Goal: Information Seeking & Learning: Learn about a topic

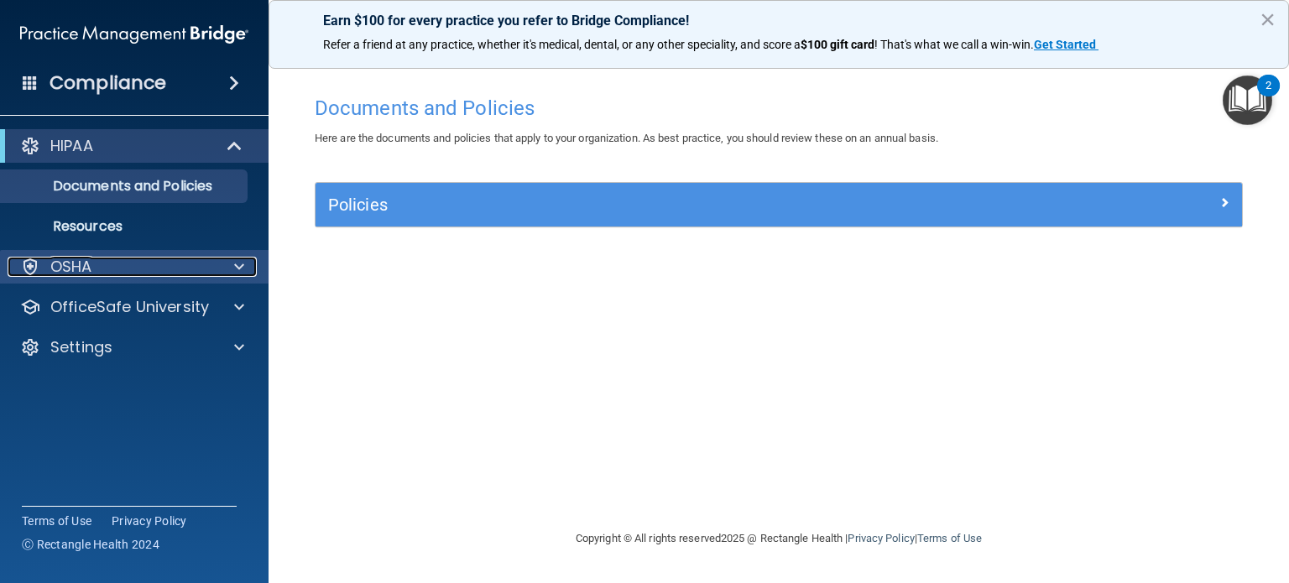
click at [226, 274] on div at bounding box center [237, 267] width 42 height 20
click at [245, 268] on div at bounding box center [237, 267] width 42 height 20
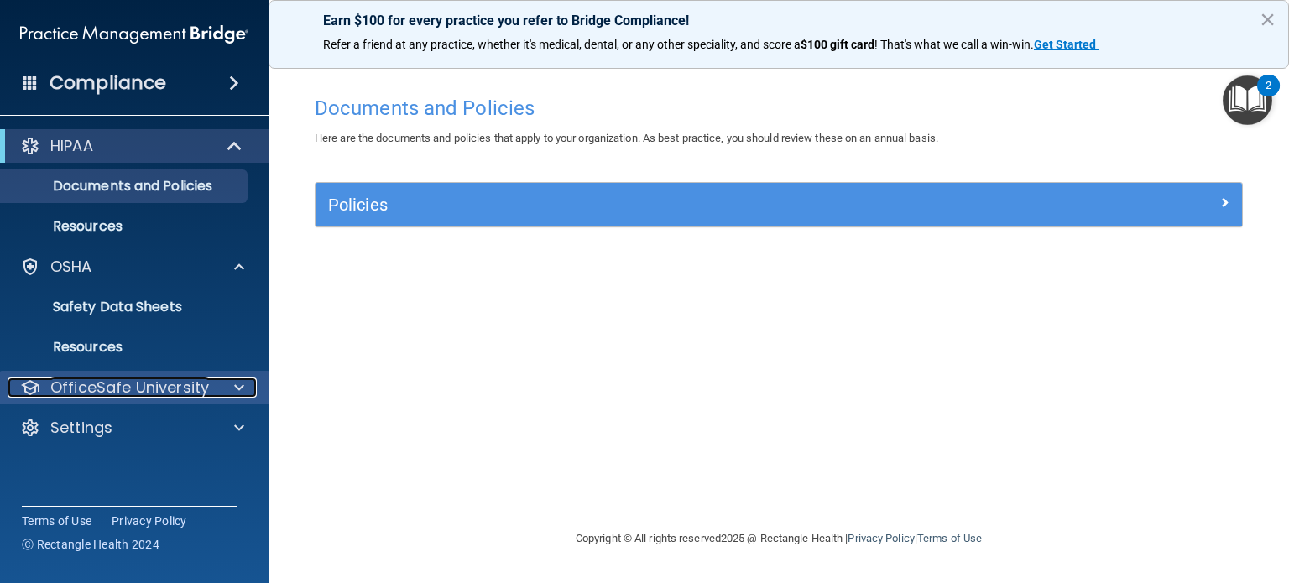
click at [169, 385] on p "OfficeSafe University" at bounding box center [129, 388] width 159 height 20
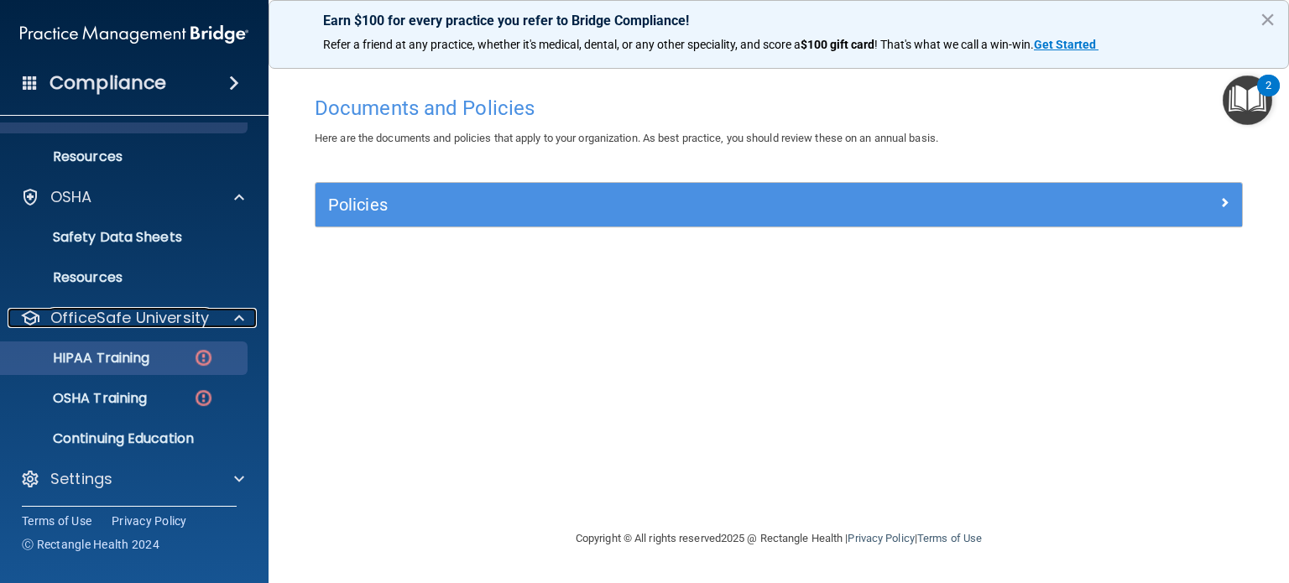
scroll to position [72, 0]
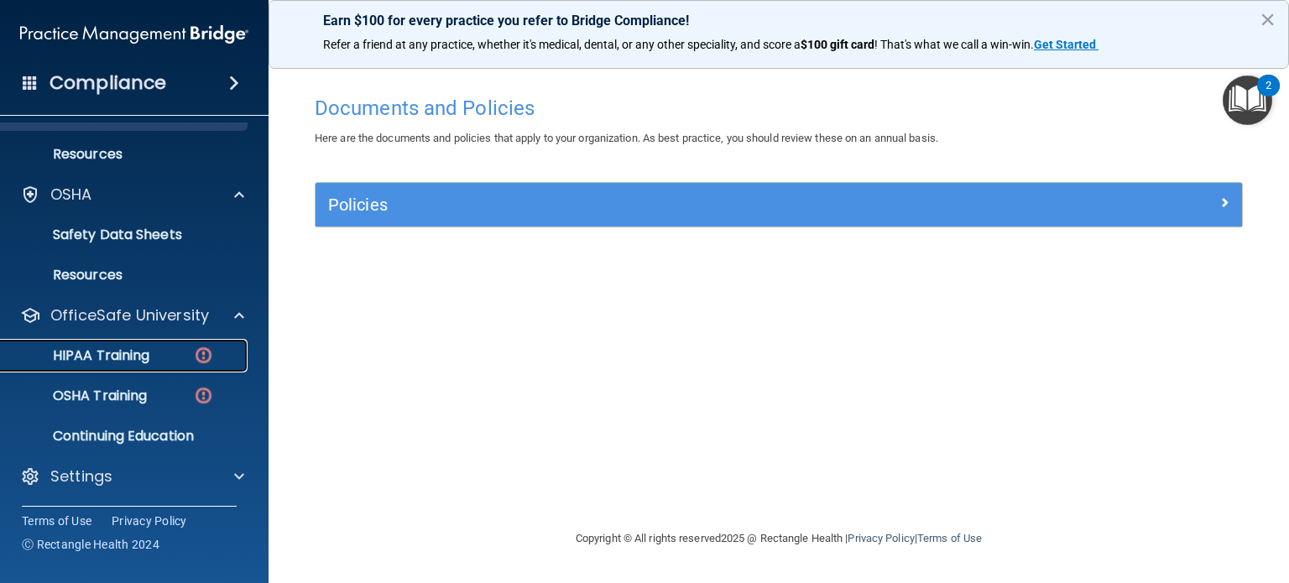
click at [143, 352] on p "HIPAA Training" at bounding box center [80, 355] width 138 height 17
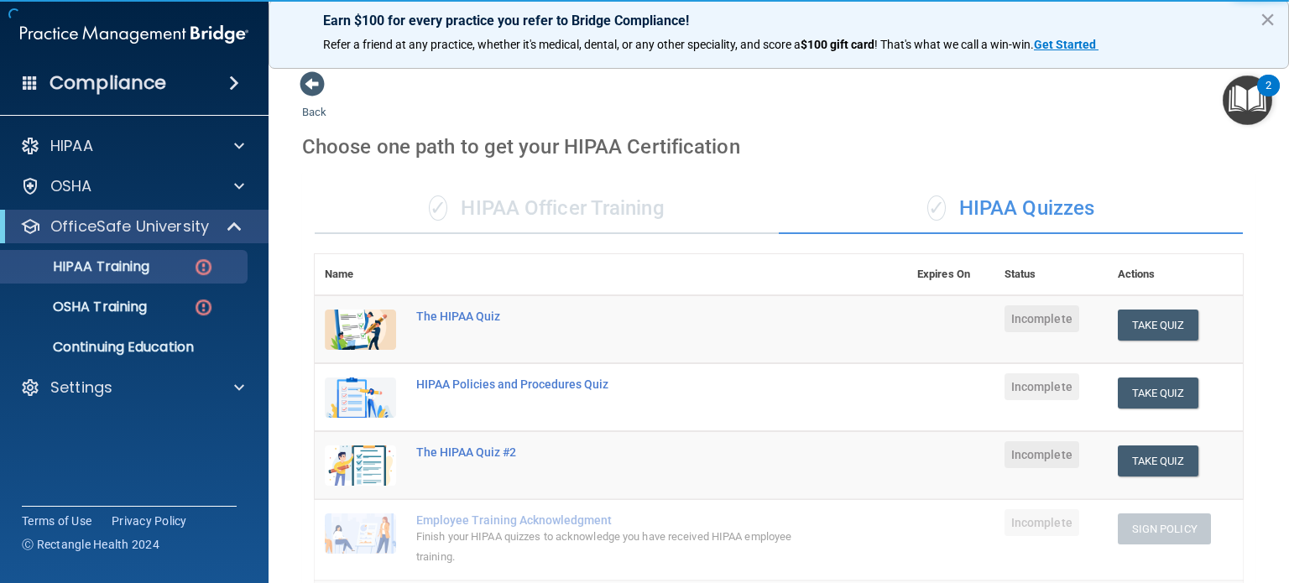
click at [541, 218] on div "✓ HIPAA Officer Training" at bounding box center [547, 209] width 464 height 50
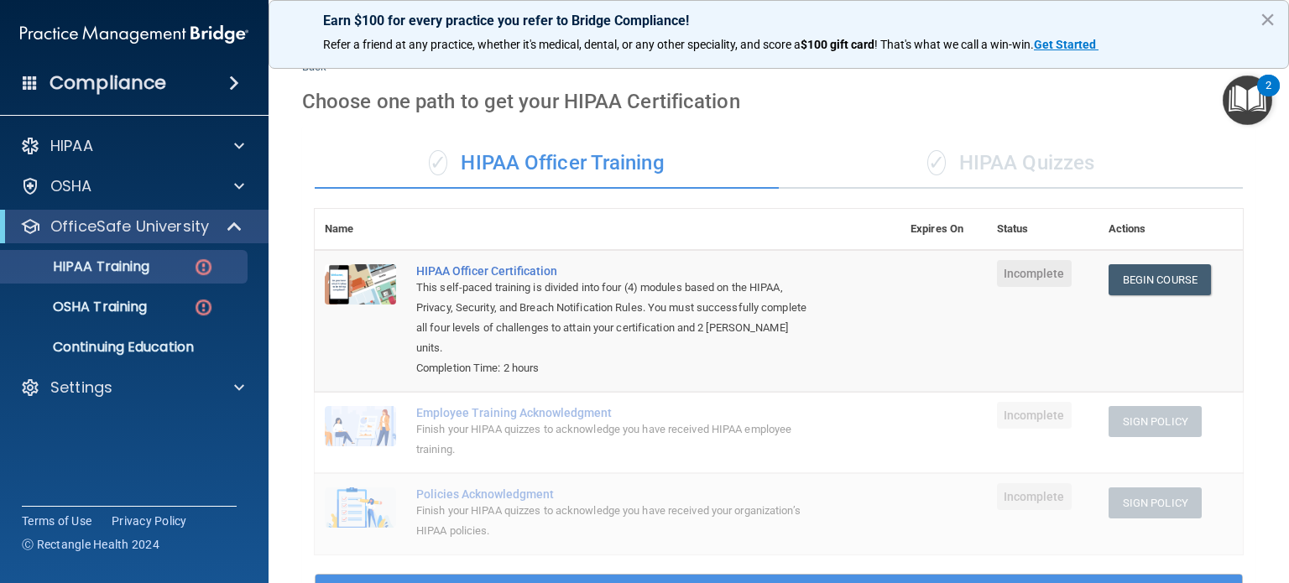
scroll to position [44, 0]
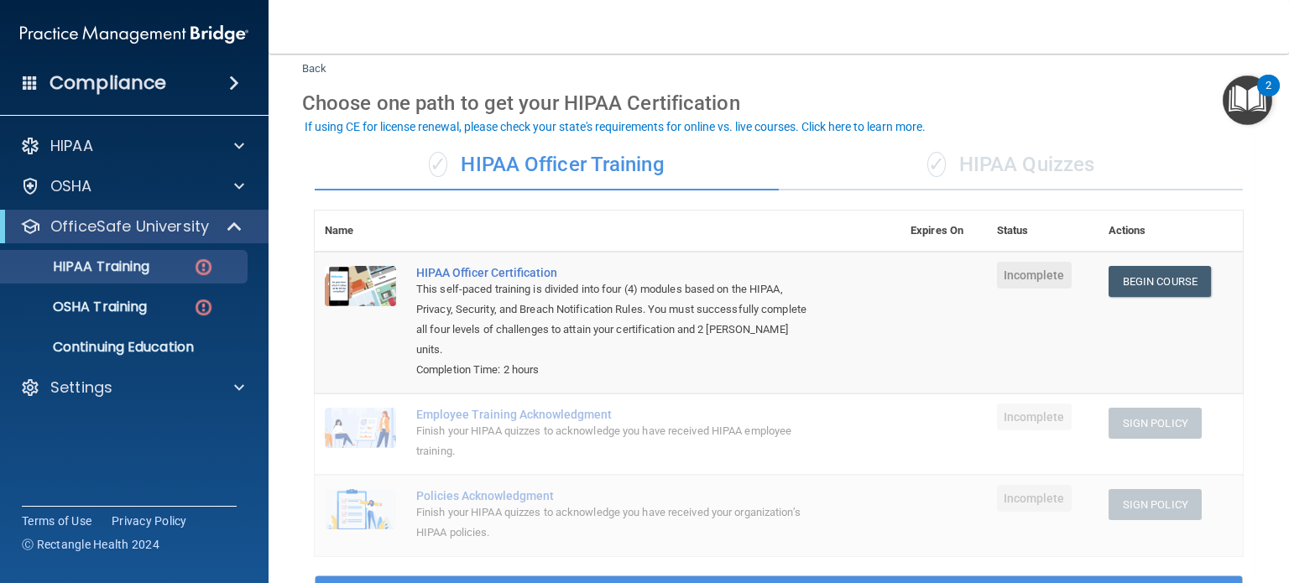
click at [1012, 276] on span "Incomplete" at bounding box center [1034, 275] width 75 height 27
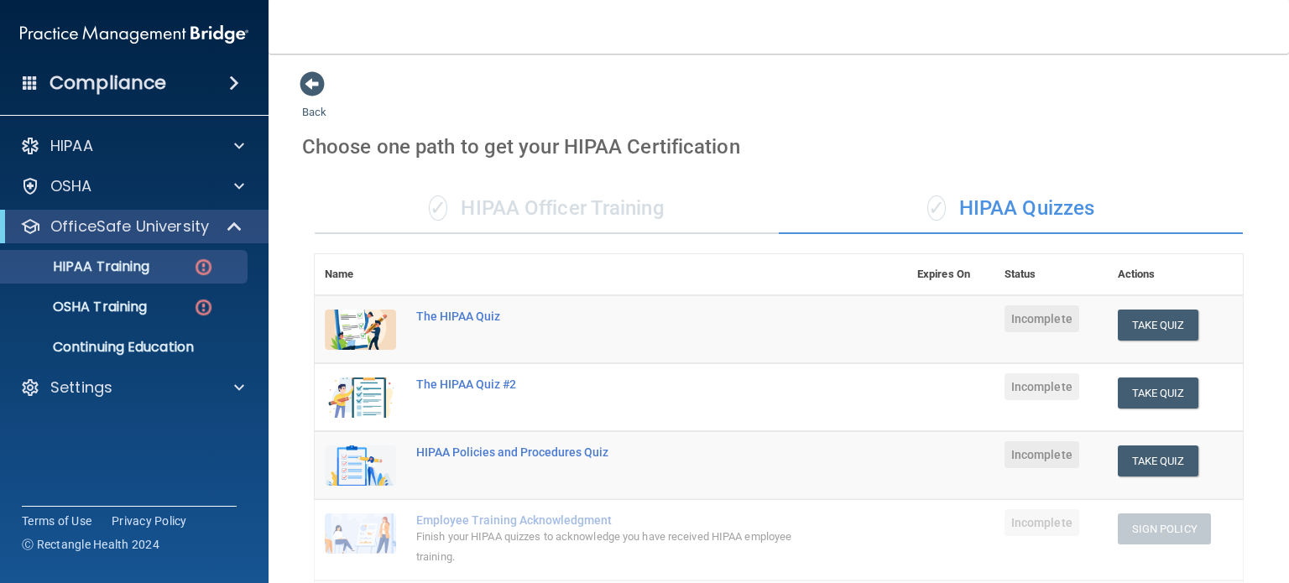
click at [584, 208] on div "✓ HIPAA Officer Training" at bounding box center [547, 209] width 464 height 50
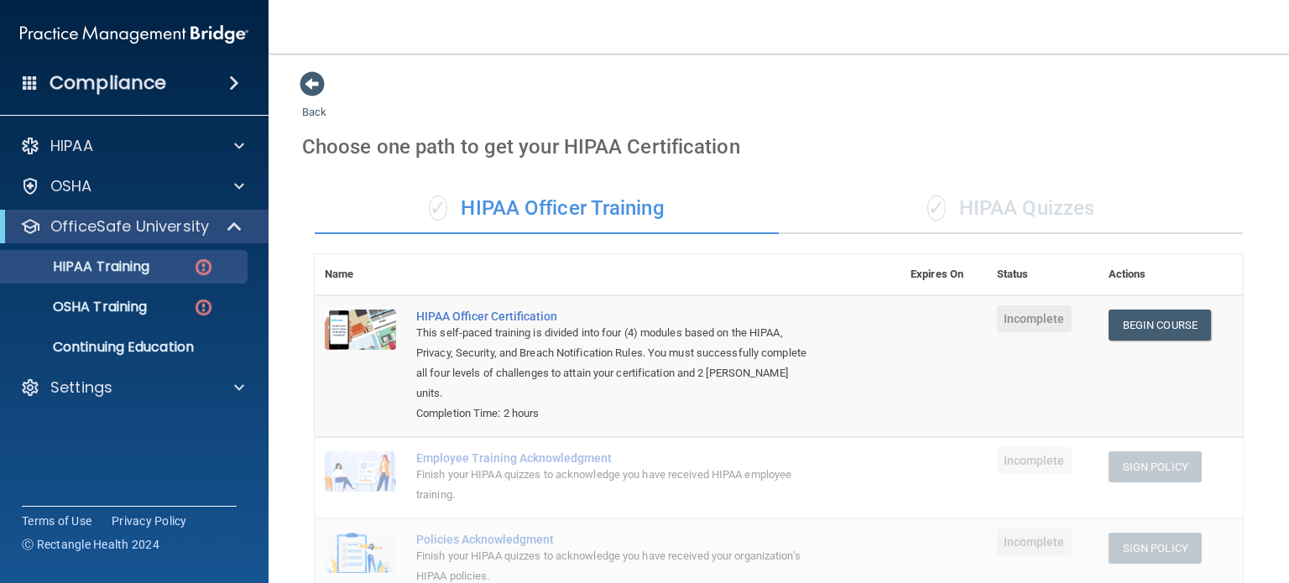
click at [1130, 320] on link "Begin Course" at bounding box center [1159, 325] width 102 height 31
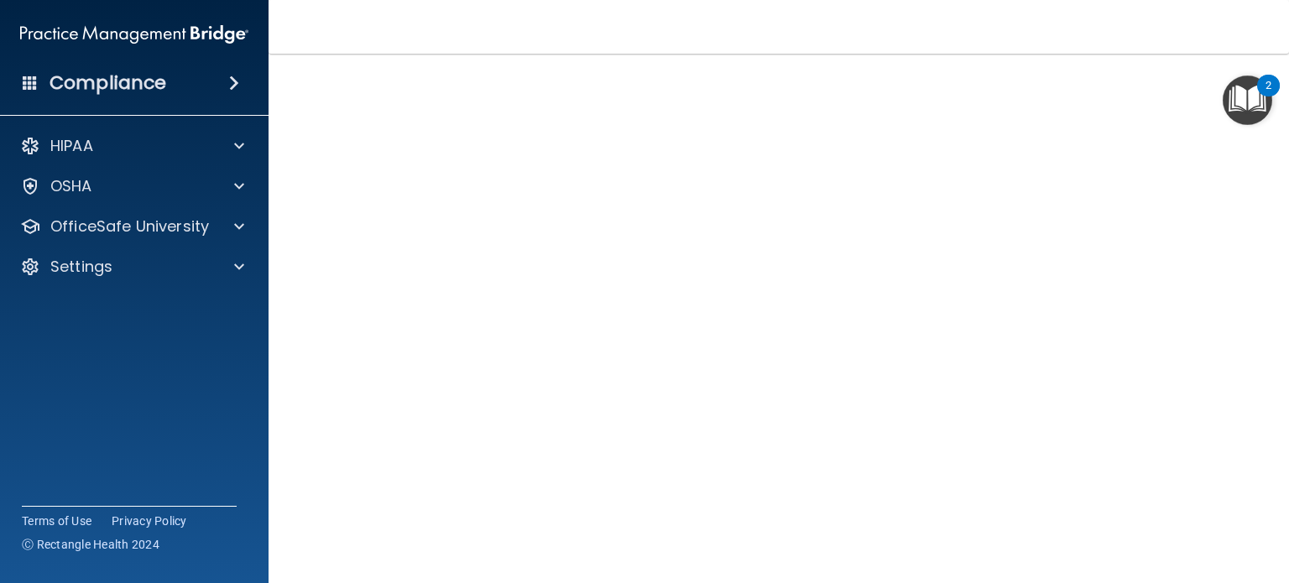
scroll to position [34, 0]
